Goal: Task Accomplishment & Management: Complete application form

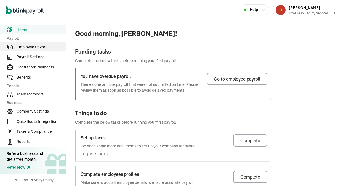
click at [33, 47] on span "Employee Payroll" at bounding box center [41, 47] width 49 height 6
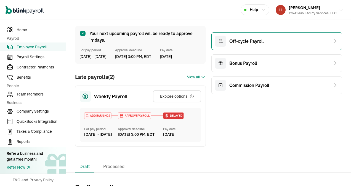
scroll to position [28, 0]
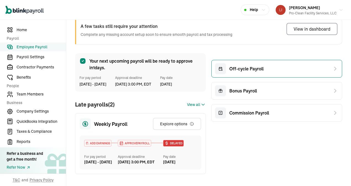
click at [248, 68] on span "Off-cycle Payroll" at bounding box center [246, 68] width 34 height 7
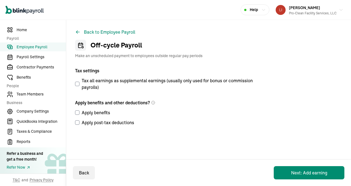
click at [78, 82] on input "Tax all earnings as supplemental earnings (usually only used for bonus or commi…" at bounding box center [77, 84] width 4 height 4
checkbox input "false"
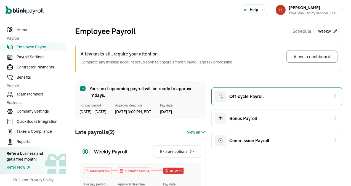
click at [245, 97] on span "Off-cycle Payroll" at bounding box center [246, 96] width 34 height 7
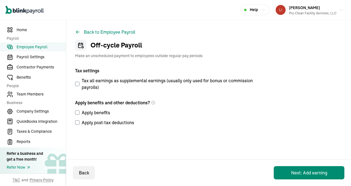
click at [76, 84] on input "Tax all earnings as supplemental earnings (usually only used for bonus or commi…" at bounding box center [77, 84] width 4 height 4
checkbox input "true"
click at [77, 110] on label "Apply benefits" at bounding box center [166, 112] width 182 height 7
click at [77, 110] on input "Apply benefits" at bounding box center [77, 112] width 4 height 4
checkbox input "true"
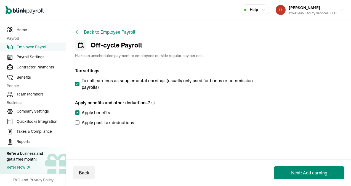
click at [76, 120] on input "Apply post-tax deductions" at bounding box center [77, 122] width 4 height 4
checkbox input "true"
click at [90, 33] on button "Back to Employee Payroll" at bounding box center [105, 32] width 60 height 7
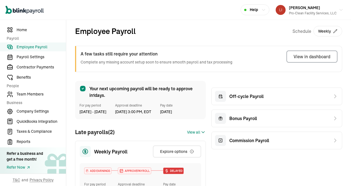
click at [194, 135] on span "View all" at bounding box center [193, 132] width 13 height 6
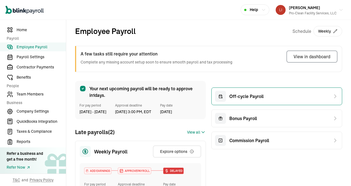
click at [243, 98] on span "Off-cycle Payroll" at bounding box center [246, 96] width 34 height 7
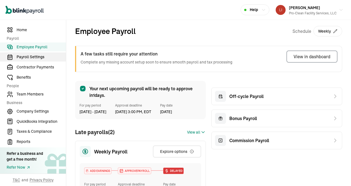
click at [30, 55] on span "Payroll Settings" at bounding box center [41, 57] width 49 height 6
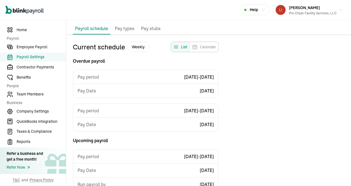
scroll to position [50, 0]
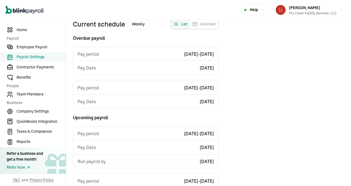
click at [175, 84] on div "Pay period [DATE] - [DATE]" at bounding box center [145, 88] width 145 height 14
click at [184, 87] on span "[DATE] - [DATE]" at bounding box center [199, 87] width 30 height 7
click at [244, 98] on div "Current schedule Weekly List Calendar Overdue payroll Pay period [DATE] - [DATE…" at bounding box center [208, 178] width 285 height 318
click at [29, 49] on span "Employee Payroll" at bounding box center [41, 47] width 49 height 6
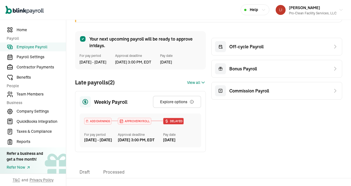
scroll to position [50, 0]
click at [166, 105] on div "Explore options" at bounding box center [177, 102] width 34 height 6
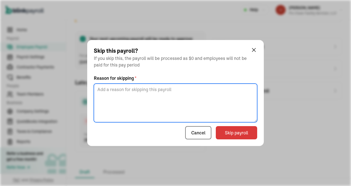
click at [168, 94] on textarea at bounding box center [175, 103] width 163 height 39
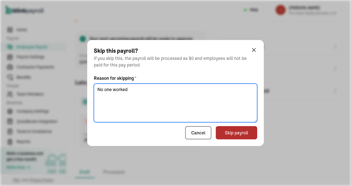
type textarea "No one worked"
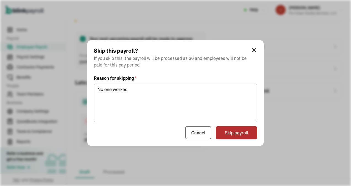
click at [238, 130] on button "Skip payroll" at bounding box center [236, 132] width 41 height 13
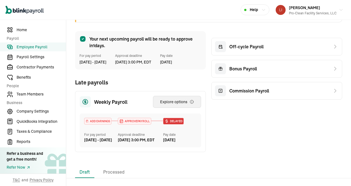
click at [171, 105] on div "Explore options" at bounding box center [177, 102] width 34 height 6
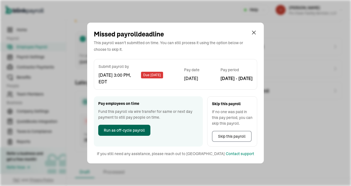
click at [112, 131] on span "Run as off-cycle payroll" at bounding box center [124, 130] width 41 height 6
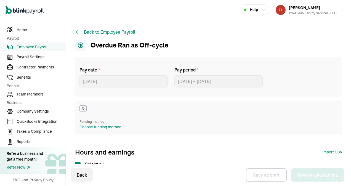
click at [196, 107] on div "Funding method Choose funding method" at bounding box center [208, 117] width 267 height 33
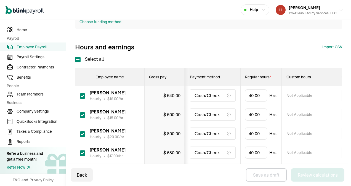
scroll to position [110, 0]
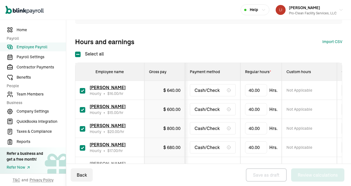
drag, startPoint x: 82, startPoint y: 126, endPoint x: 81, endPoint y: 143, distance: 17.1
click at [81, 126] on label at bounding box center [83, 128] width 6 height 7
click at [81, 126] on input "checkbox" at bounding box center [83, 129] width 6 height 6
checkbox input "false"
type input "0.00"
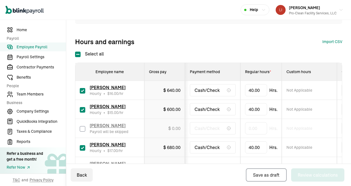
click at [81, 145] on input "checkbox" at bounding box center [83, 148] width 6 height 6
checkbox input "false"
type input "0.00"
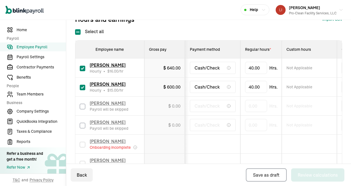
scroll to position [138, 0]
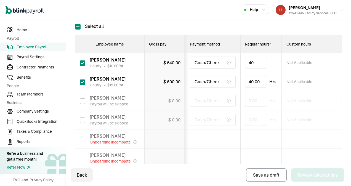
drag, startPoint x: 262, startPoint y: 62, endPoint x: 228, endPoint y: 59, distance: 34.3
type input "4"
type input "7.81"
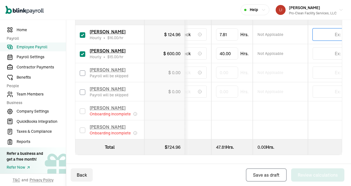
scroll to position [0, 30]
type input "7.82"
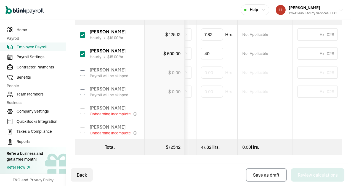
drag, startPoint x: 216, startPoint y: 50, endPoint x: 180, endPoint y: 49, distance: 36.1
type input "4"
type input "7.67"
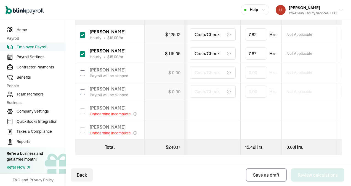
click at [83, 70] on input "checkbox" at bounding box center [83, 73] width 6 height 6
checkbox input "true"
drag, startPoint x: 259, startPoint y: 70, endPoint x: 233, endPoint y: 66, distance: 26.7
type input "21"
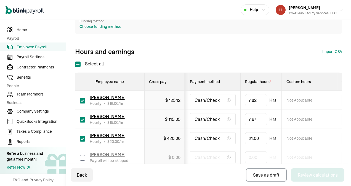
scroll to position [32, 0]
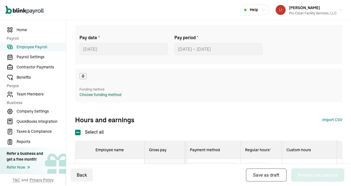
click at [91, 94] on div "Choose funding method" at bounding box center [100, 95] width 42 height 6
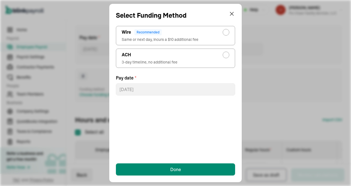
click at [225, 56] on div "radio-group" at bounding box center [226, 55] width 4 height 4
click at [225, 56] on input "ACH 3-day timeline, no additional fee" at bounding box center [227, 53] width 4 height 4
radio input "true"
select select "832"
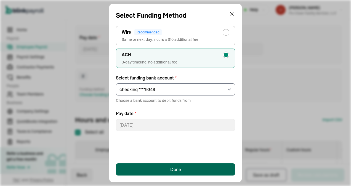
click at [173, 168] on div "Done" at bounding box center [175, 169] width 11 height 7
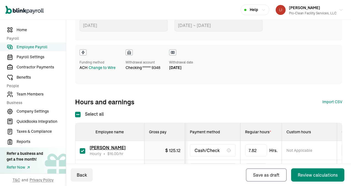
scroll to position [115, 0]
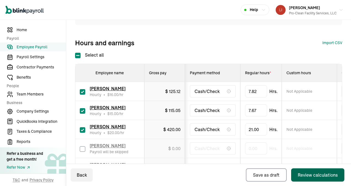
click at [306, 177] on div "Review calculations" at bounding box center [318, 175] width 40 height 7
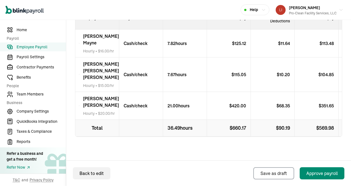
scroll to position [246, 0]
